Goal: Information Seeking & Learning: Learn about a topic

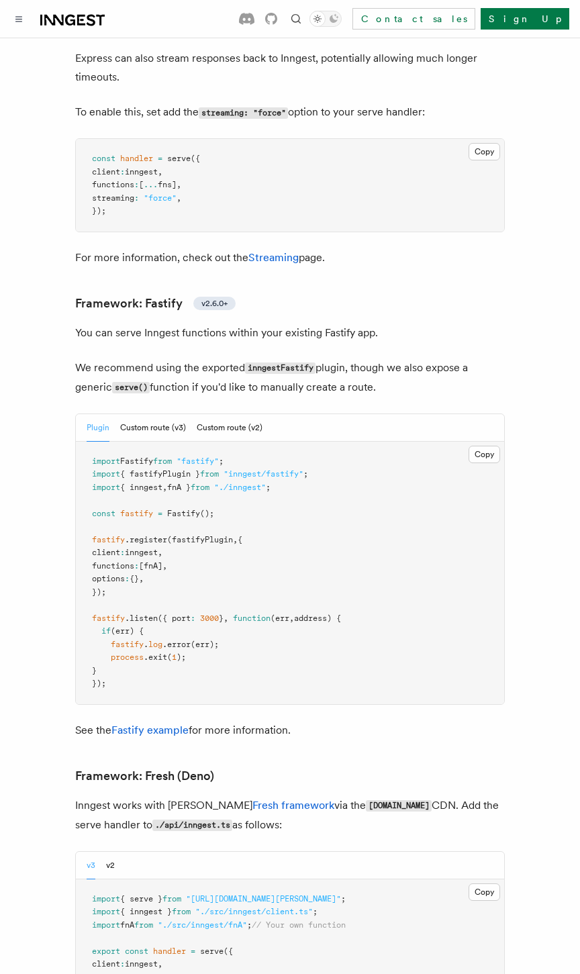
scroll to position [4152, 0]
click at [152, 414] on button "Custom route (v3)" at bounding box center [153, 428] width 66 height 28
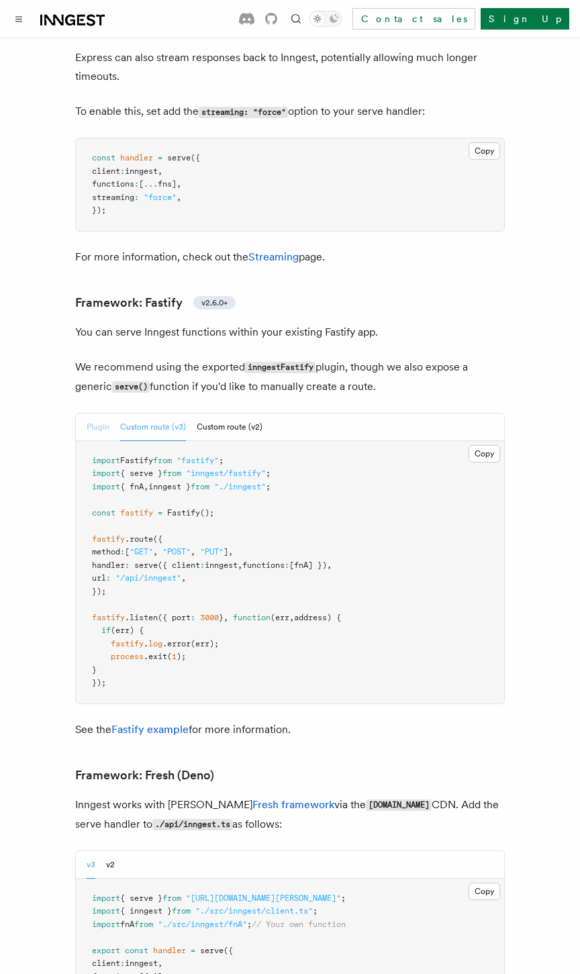
click at [98, 414] on button "Plugin" at bounding box center [98, 428] width 23 height 28
click at [144, 414] on button "Custom route (v3)" at bounding box center [153, 428] width 66 height 28
click at [99, 414] on button "Plugin" at bounding box center [98, 428] width 23 height 28
click at [128, 414] on button "Custom route (v3)" at bounding box center [153, 428] width 66 height 28
click at [97, 414] on button "Plugin" at bounding box center [98, 428] width 23 height 28
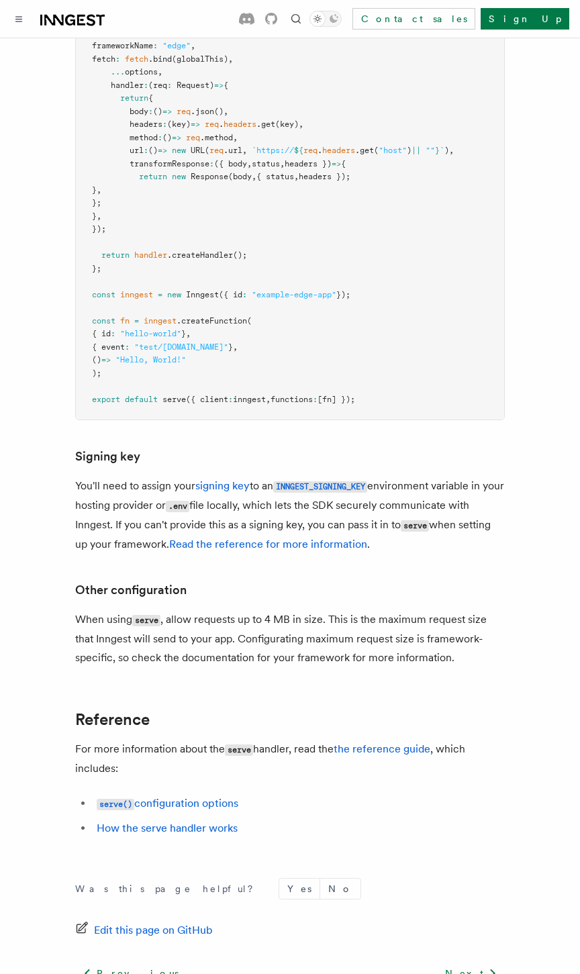
scroll to position [11450, 0]
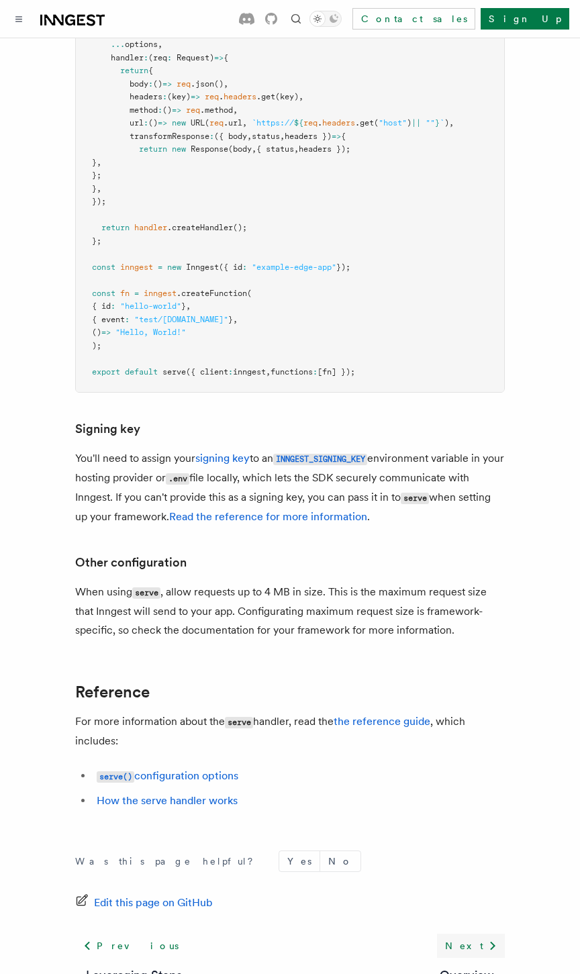
click at [473, 934] on link "Next" at bounding box center [471, 946] width 68 height 24
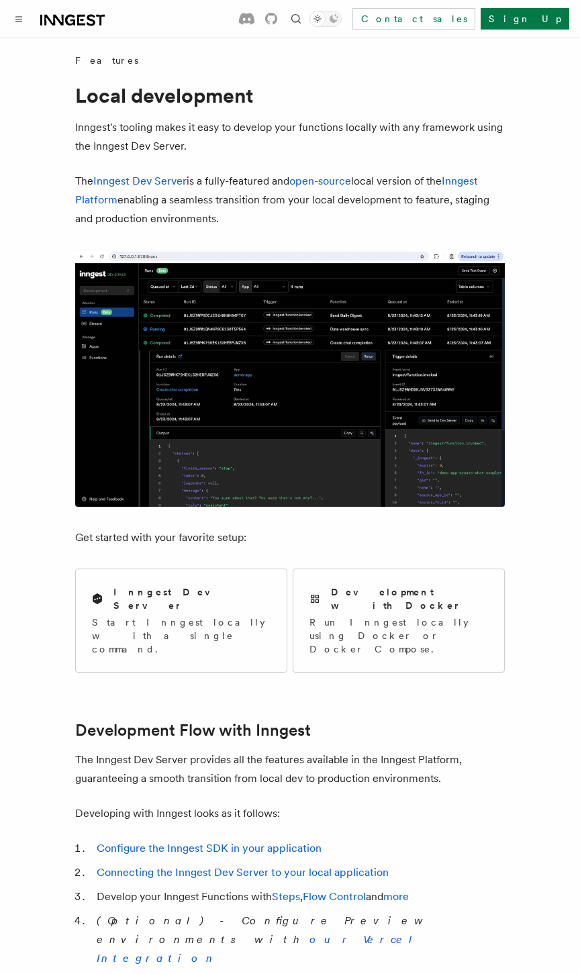
click at [226, 144] on p "Inngest's tooling makes it easy to develop your functions locally with any fram…" at bounding box center [290, 137] width 430 height 38
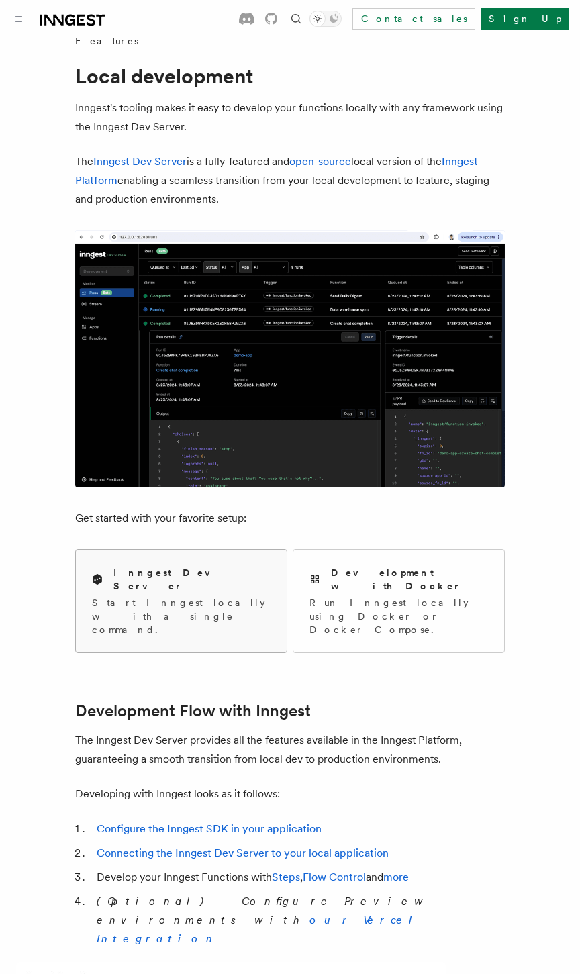
scroll to position [30, 0]
